Goal: Transaction & Acquisition: Download file/media

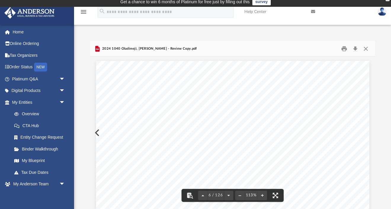
scroll to position [1818, 0]
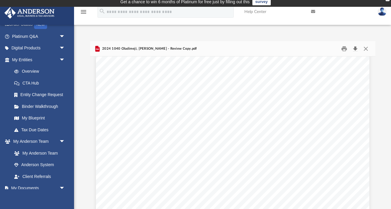
click at [355, 48] on button "Download" at bounding box center [355, 48] width 11 height 9
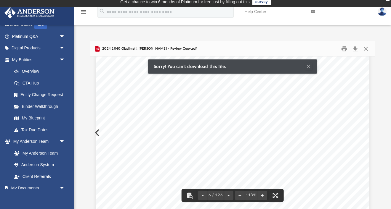
click at [320, 64] on span "COPY" at bounding box center [294, 92] width 75 height 87
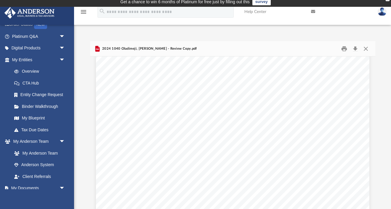
scroll to position [2836, 0]
click at [223, 124] on span "for" at bounding box center [222, 122] width 9 height 4
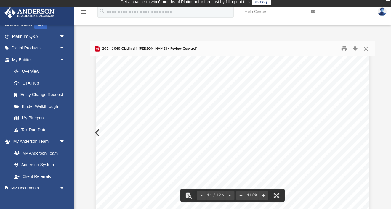
click at [316, 168] on span "and" at bounding box center [314, 170] width 5 height 4
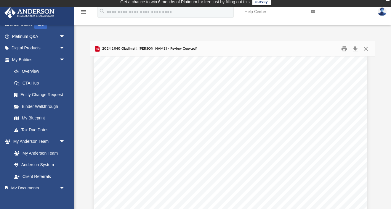
scroll to position [5042, 2]
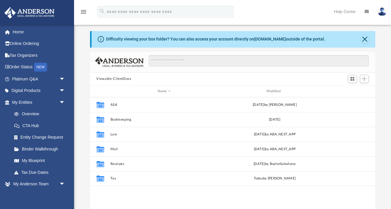
scroll to position [134, 285]
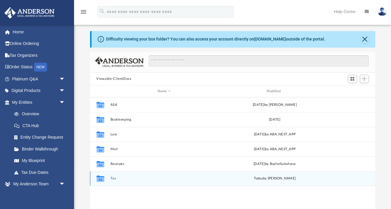
click at [109, 178] on div "Collaborated Folder Tax [DATE] by [PERSON_NAME]" at bounding box center [232, 178] width 285 height 15
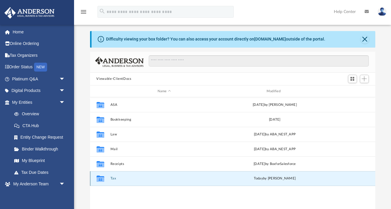
click at [111, 178] on button "Tax" at bounding box center [164, 179] width 108 height 4
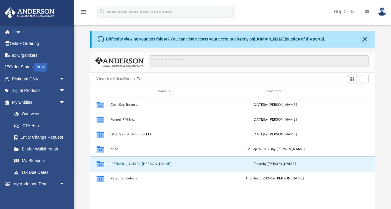
click at [134, 165] on button "[PERSON_NAME], [PERSON_NAME]" at bounding box center [164, 164] width 108 height 4
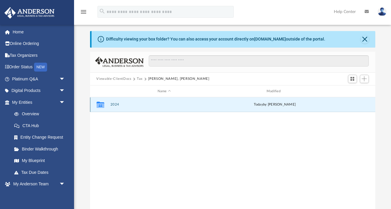
click at [113, 106] on button "2024" at bounding box center [164, 105] width 108 height 4
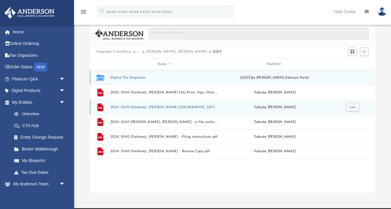
scroll to position [40, 0]
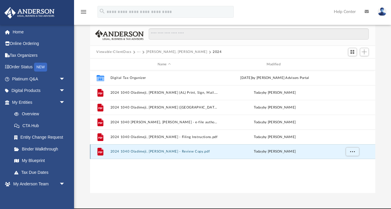
click at [175, 152] on button "2024 1040 Oladimeji, [PERSON_NAME] - Review Copy.pdf" at bounding box center [164, 152] width 108 height 4
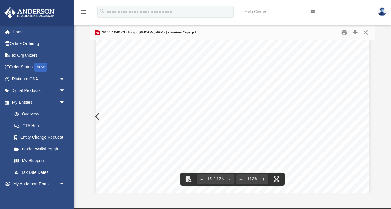
scroll to position [4993, 0]
click at [353, 32] on button "Download" at bounding box center [355, 32] width 11 height 9
